Goal: Task Accomplishment & Management: Manage account settings

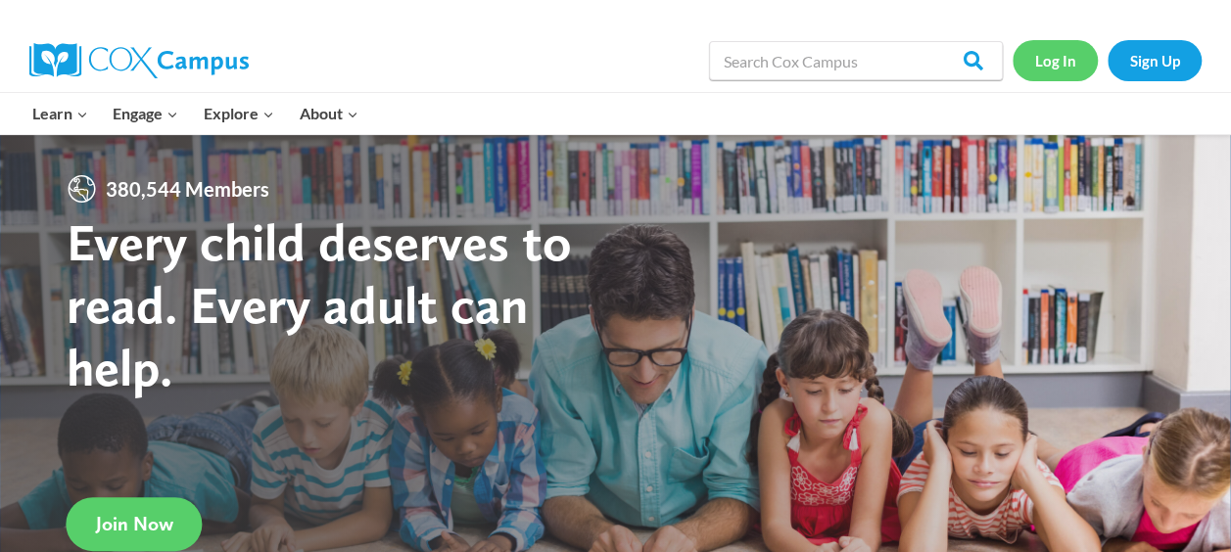
click at [1069, 68] on link "Log In" at bounding box center [1054, 60] width 85 height 40
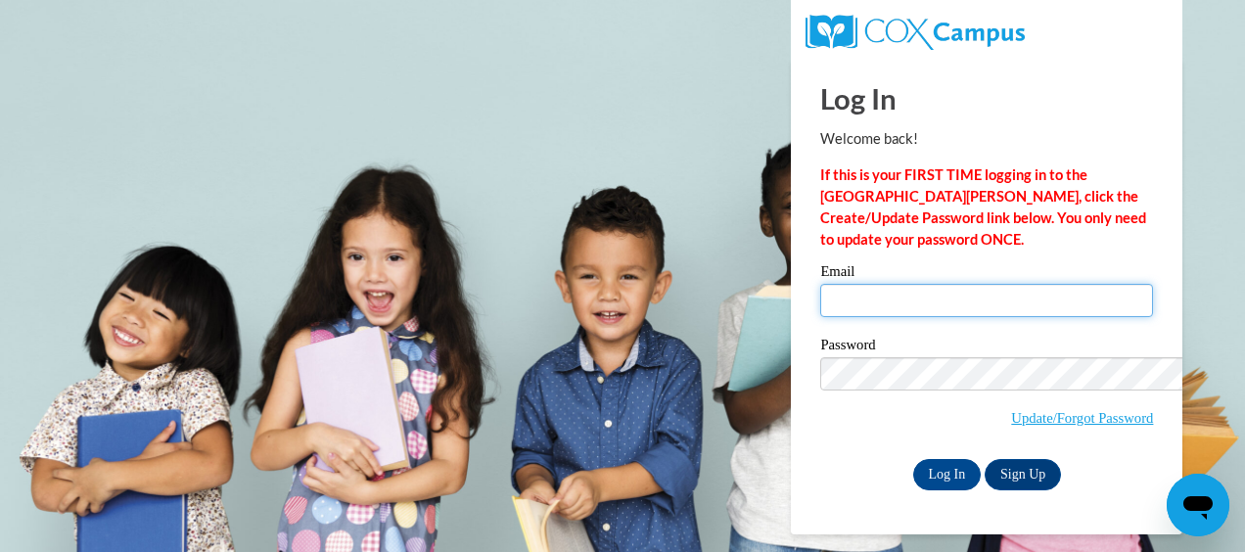
click at [820, 284] on input "Email" at bounding box center [986, 300] width 333 height 33
type input "Hciara26@yahoo.com"
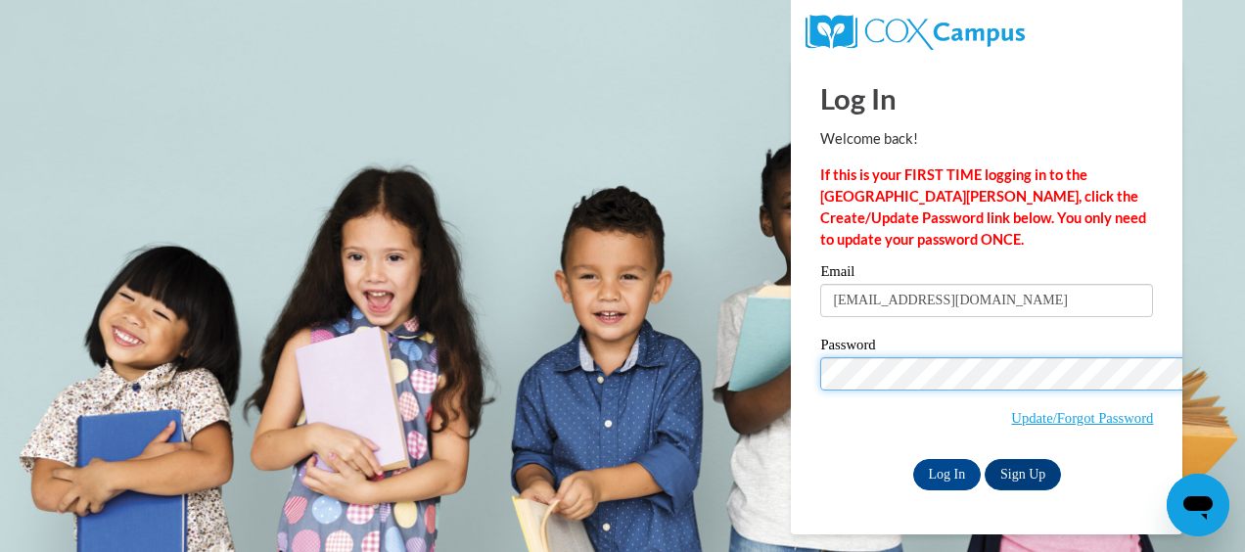
click at [913, 459] on input "Log In" at bounding box center [947, 474] width 69 height 31
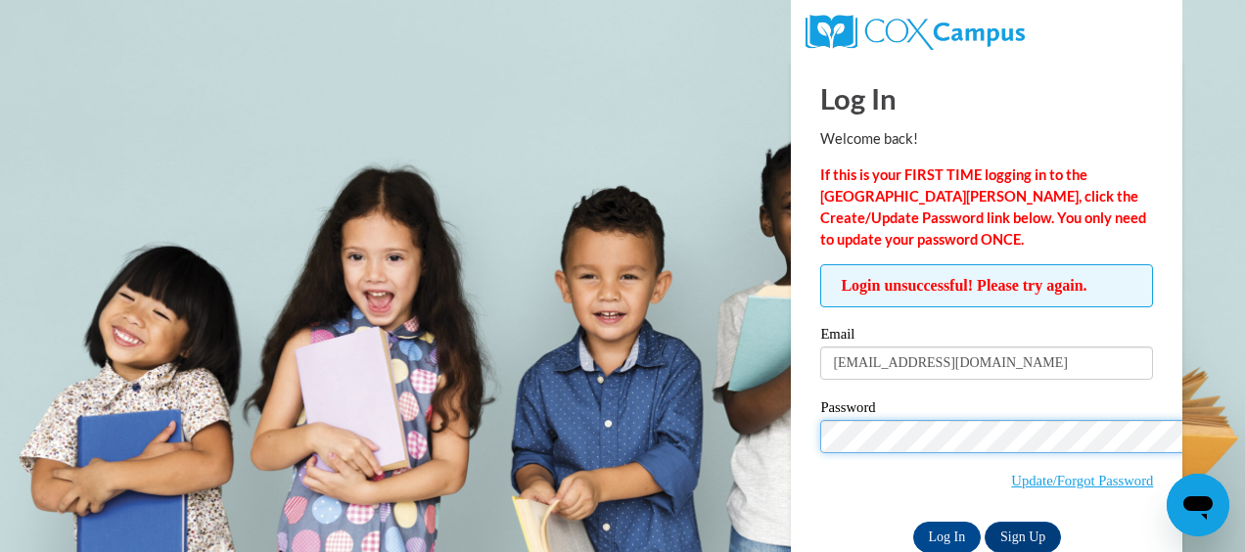
click at [913, 522] on input "Log In" at bounding box center [947, 537] width 69 height 31
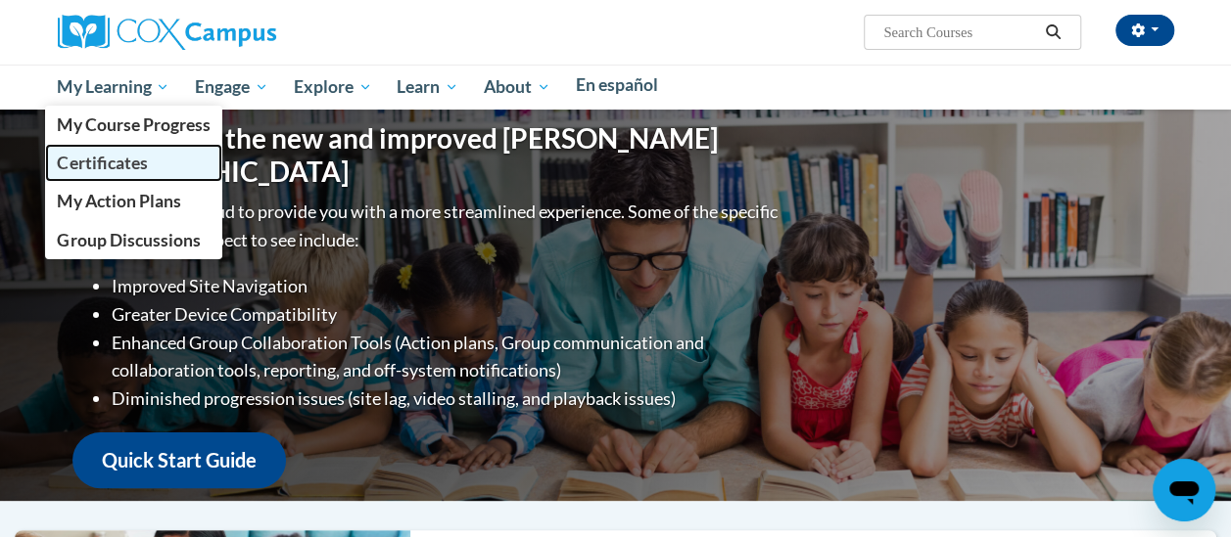
click at [147, 155] on span "Certificates" at bounding box center [102, 163] width 90 height 21
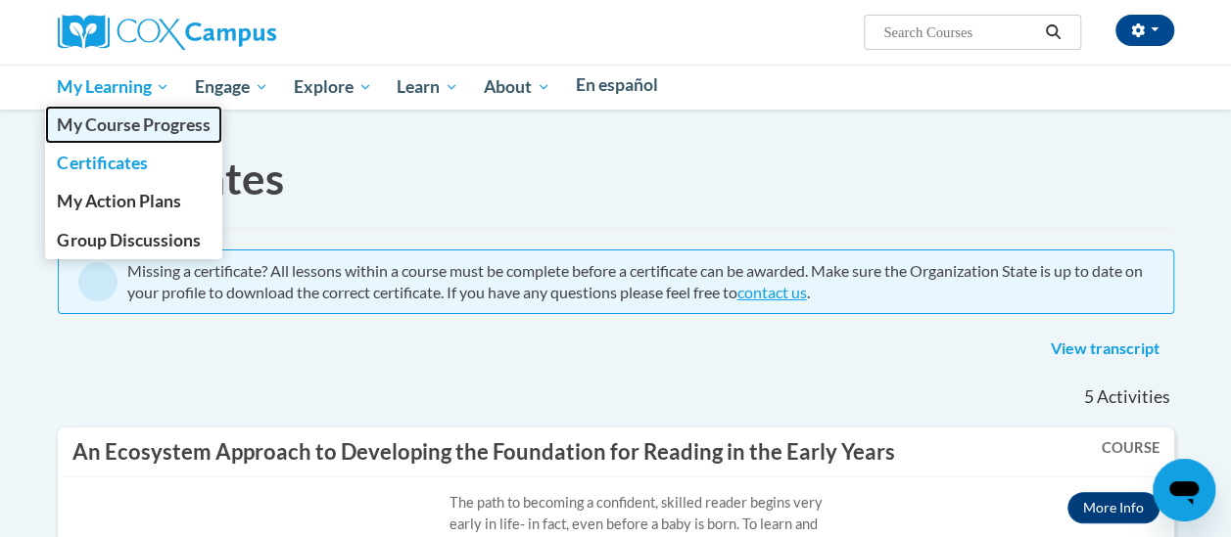
click at [210, 127] on span "My Course Progress" at bounding box center [133, 125] width 153 height 21
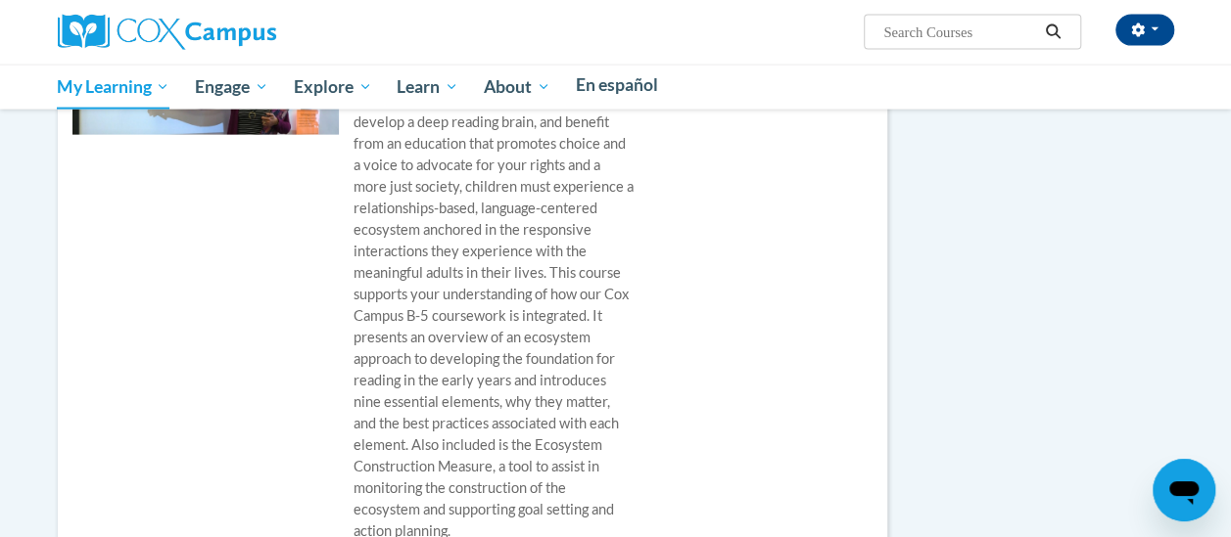
scroll to position [2185, 0]
